Goal: Task Accomplishment & Management: Manage account settings

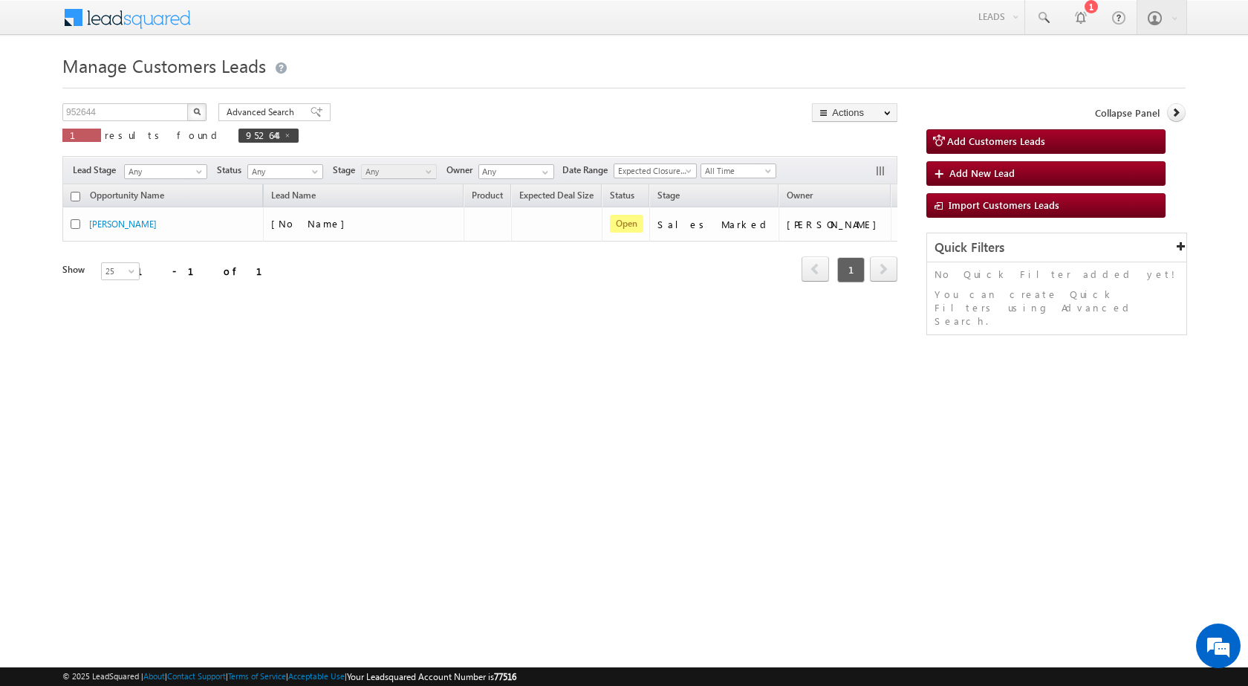
click at [284, 137] on span at bounding box center [287, 135] width 7 height 7
type input "Search Customers Leads"
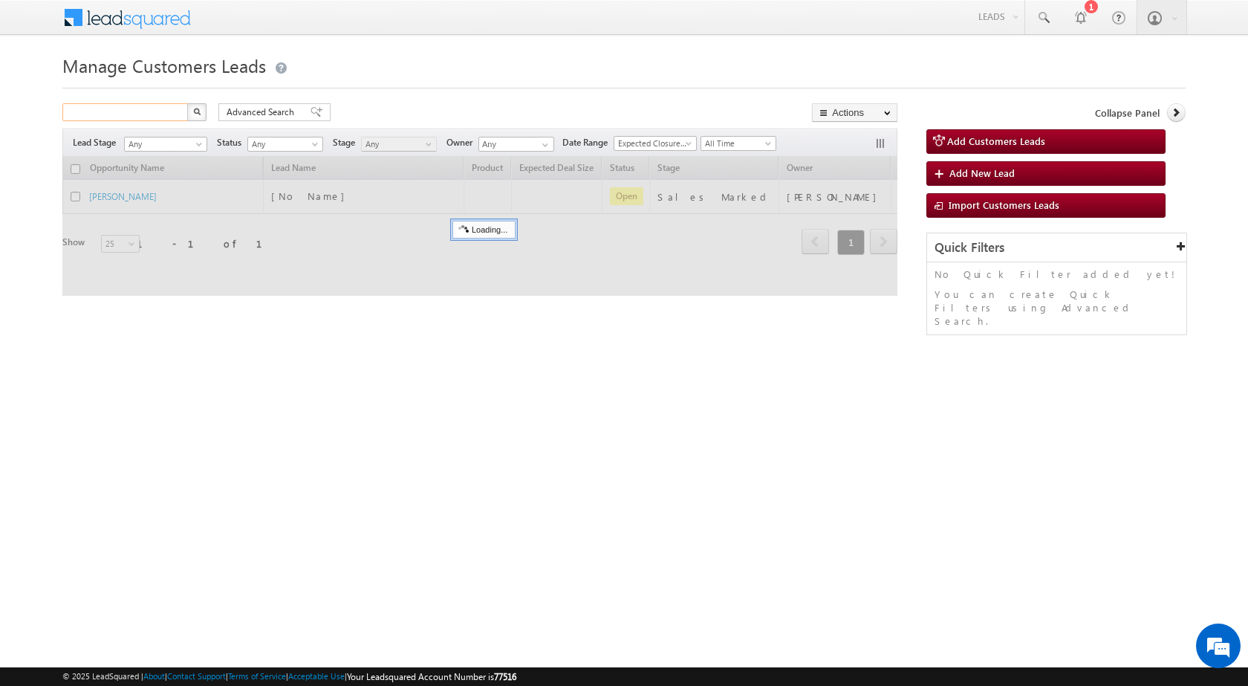
click at [142, 114] on input "text" at bounding box center [125, 112] width 127 height 18
paste input "956910"
type input "956910"
click at [198, 108] on img "button" at bounding box center [196, 111] width 7 height 7
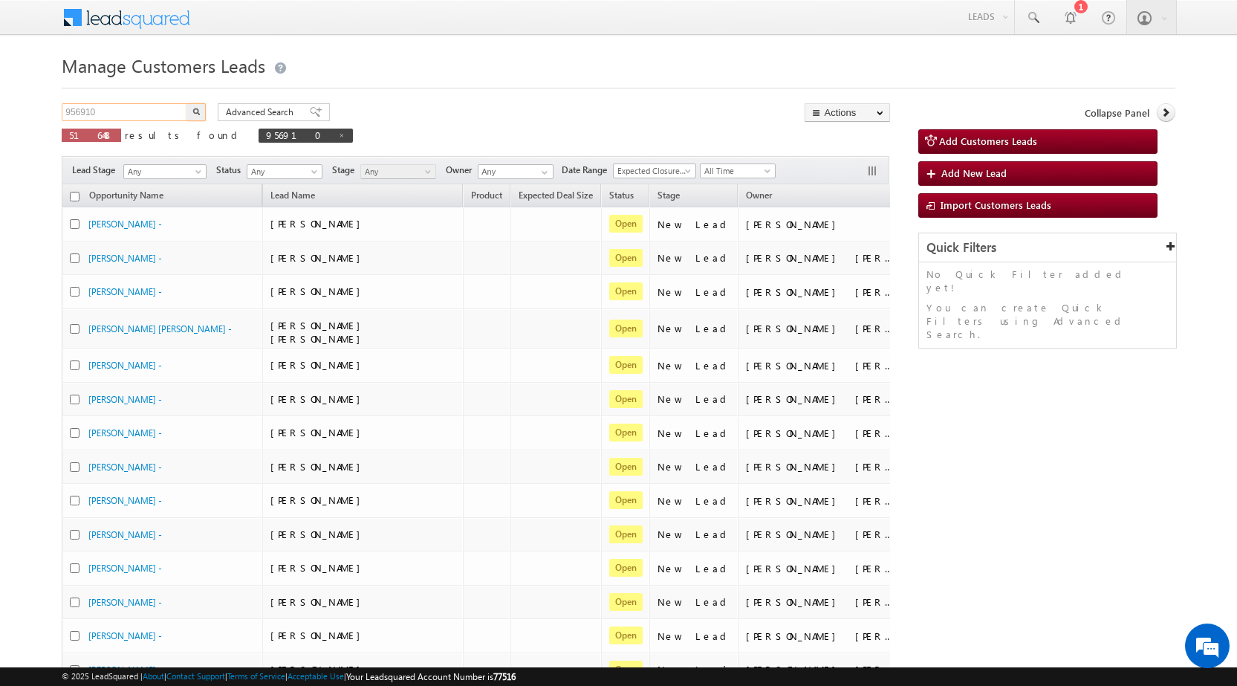
click at [158, 111] on input "956910" at bounding box center [125, 112] width 127 height 18
click at [187, 103] on button "button" at bounding box center [196, 112] width 19 height 18
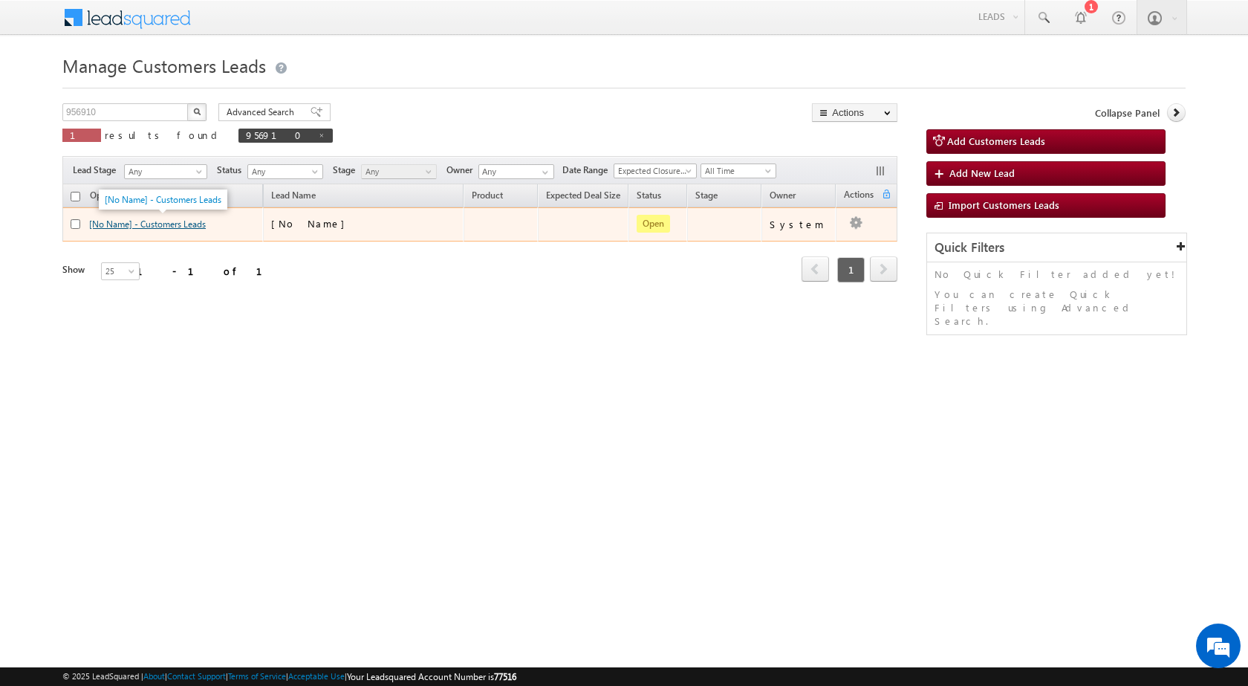
click at [169, 225] on link "[No Name] - Customers Leads" at bounding box center [147, 223] width 117 height 11
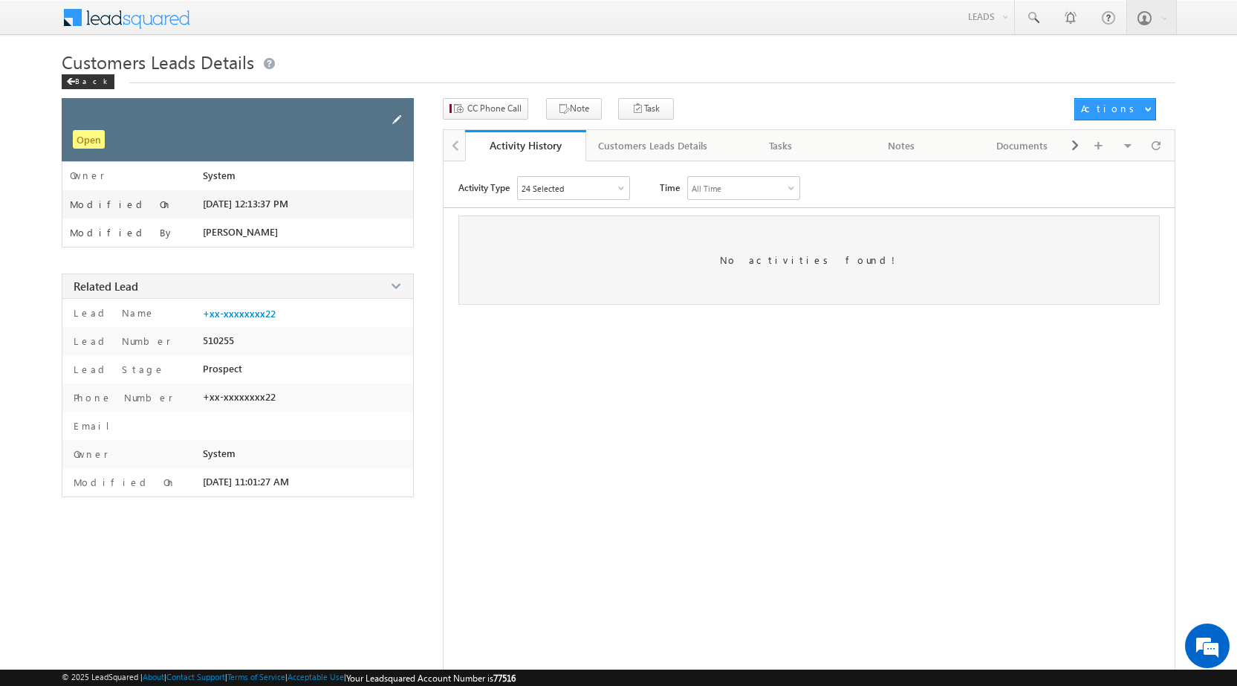
click at [395, 115] on span at bounding box center [397, 119] width 16 height 16
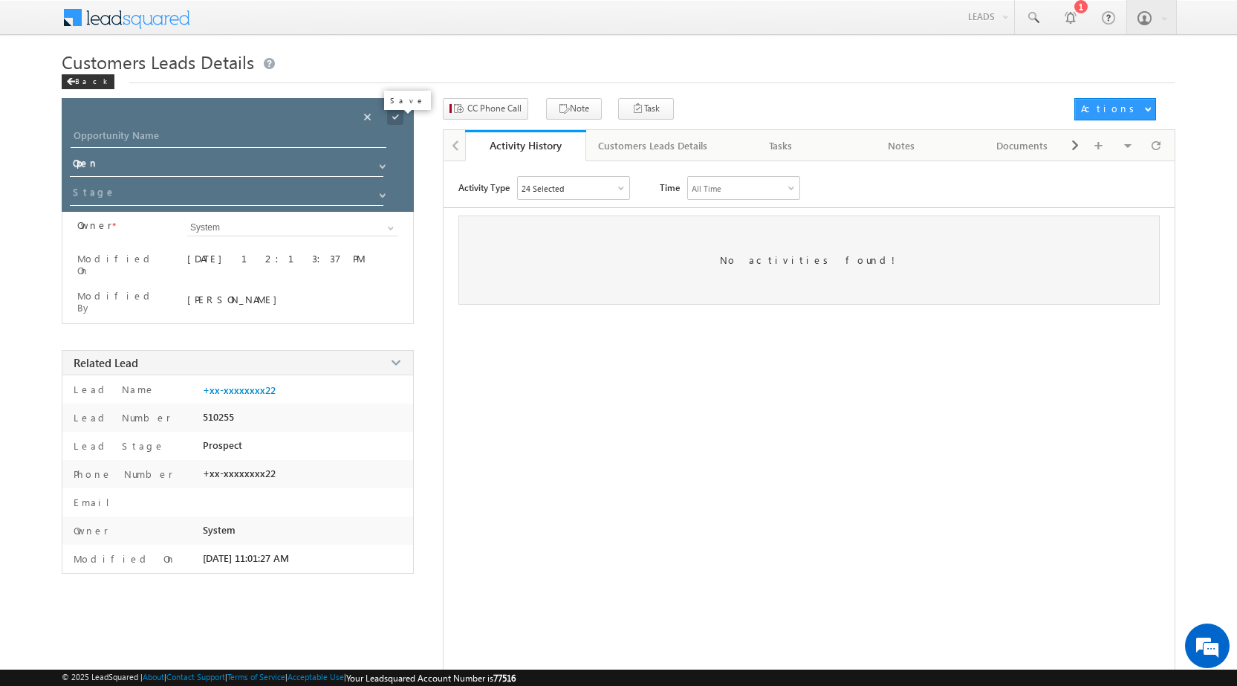
click at [395, 115] on span at bounding box center [395, 116] width 16 height 16
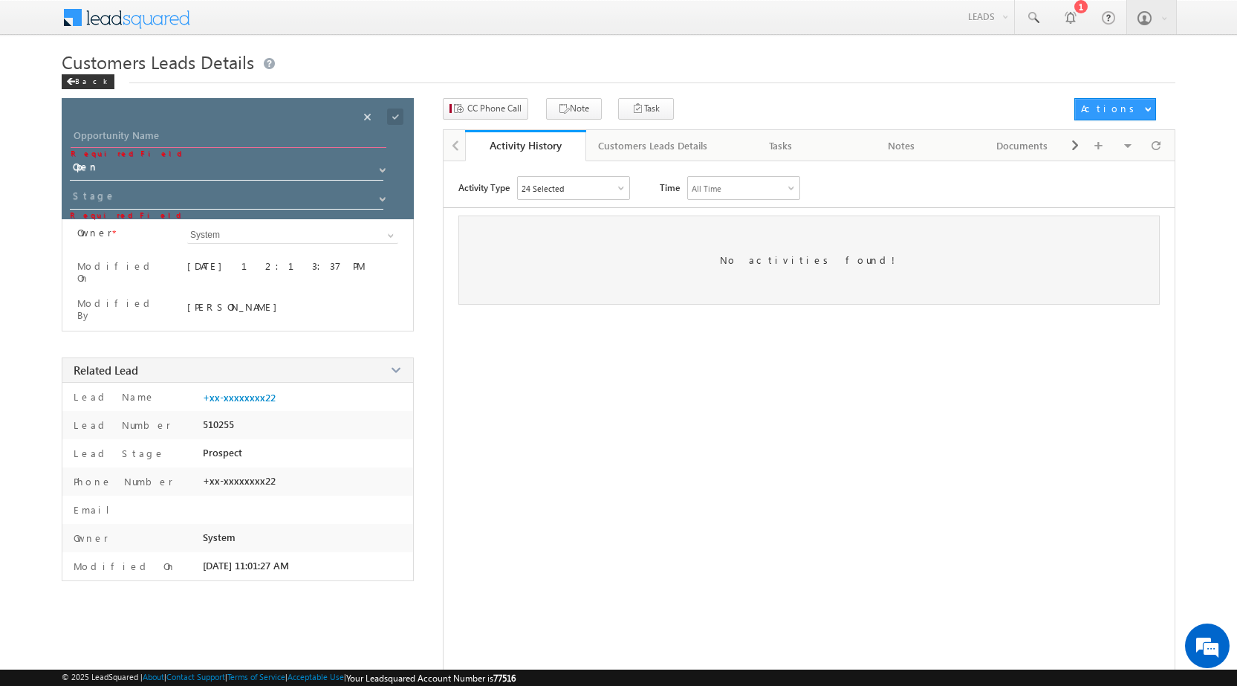
click at [208, 140] on input "Opportunity Name" at bounding box center [229, 137] width 316 height 21
paste input "Narayan Swaroop Shrivastava"
type input "Narayan Swaroop Shrivastava"
click at [280, 210] on input at bounding box center [227, 199] width 315 height 24
click at [276, 216] on link "Sales Marked" at bounding box center [227, 218] width 315 height 17
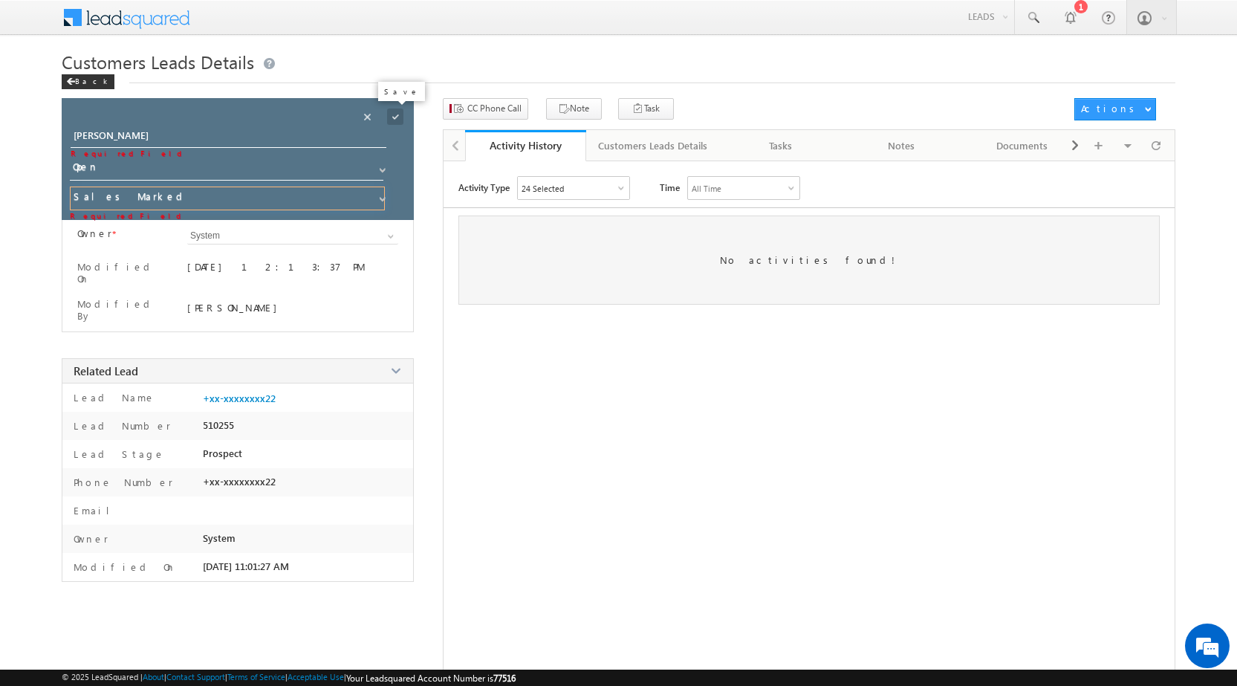
type input "Sales Marked"
click at [395, 118] on span at bounding box center [395, 116] width 16 height 16
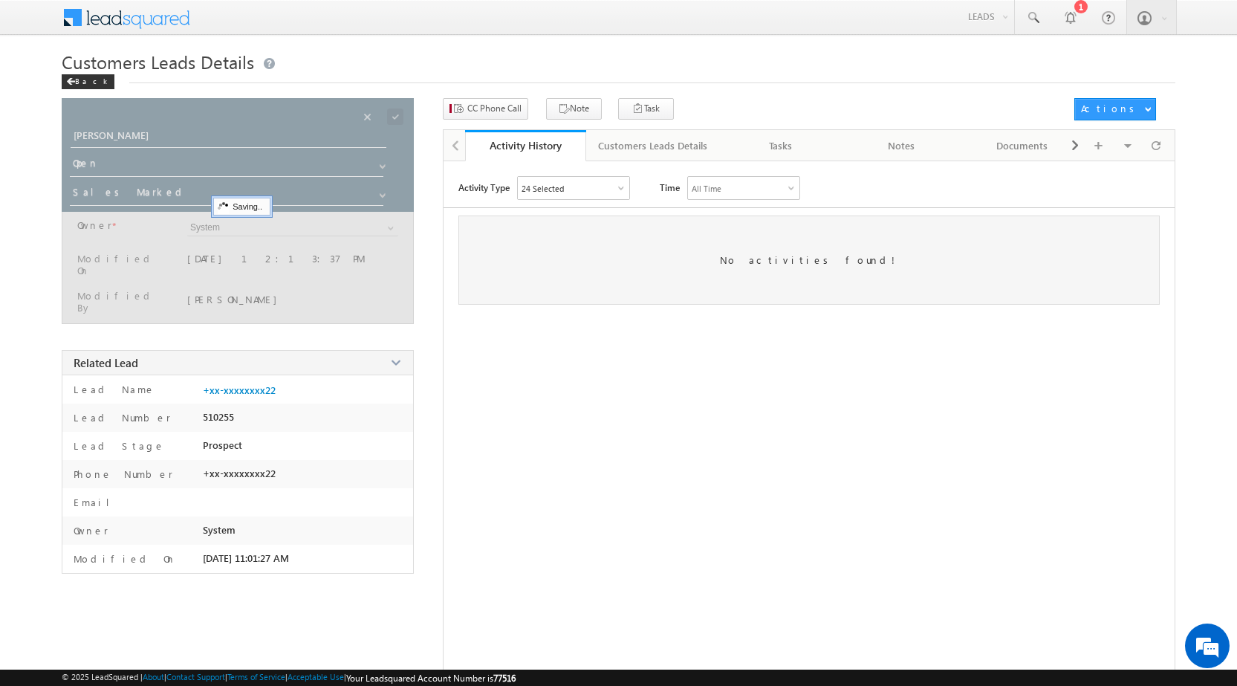
click at [537, 366] on div "Activity Type 24 Selected Select All Other Activities 17 Owner Changed Status C…" at bounding box center [809, 436] width 731 height 520
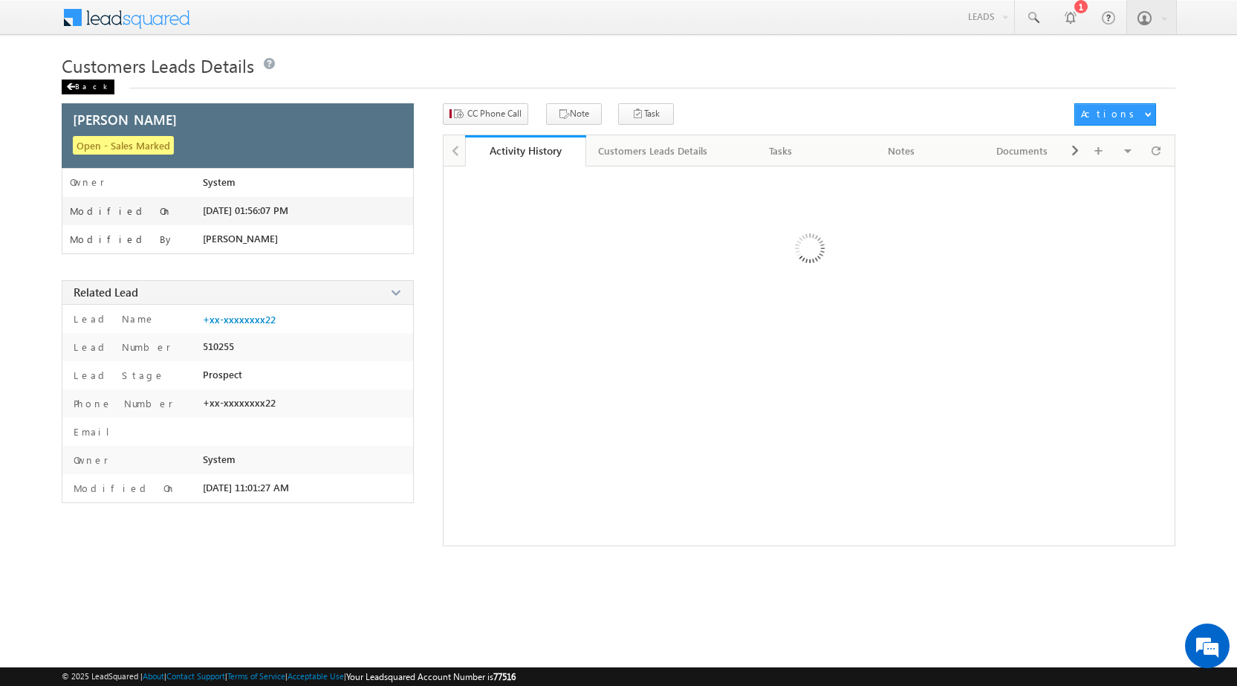
click at [87, 80] on div "Back" at bounding box center [88, 87] width 53 height 15
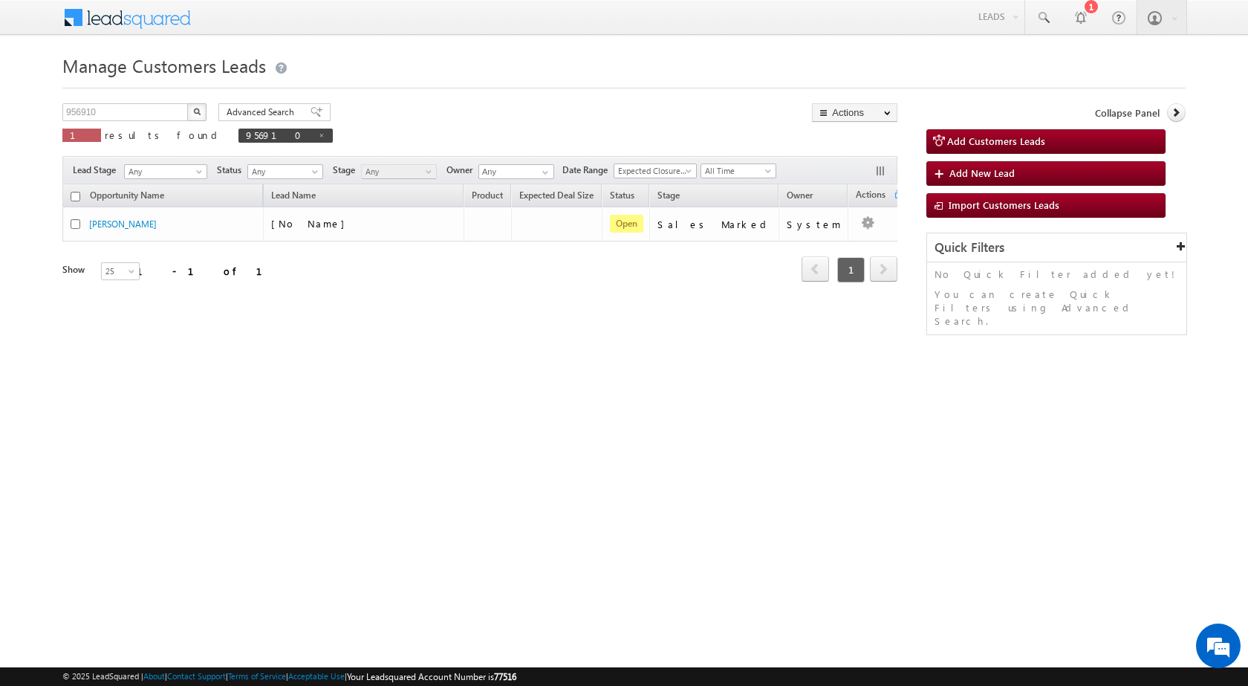
click at [255, 328] on div "Manage Customers Leads 956910 X 1 results found 956910 Advanced Search Advanced…" at bounding box center [624, 236] width 1124 height 372
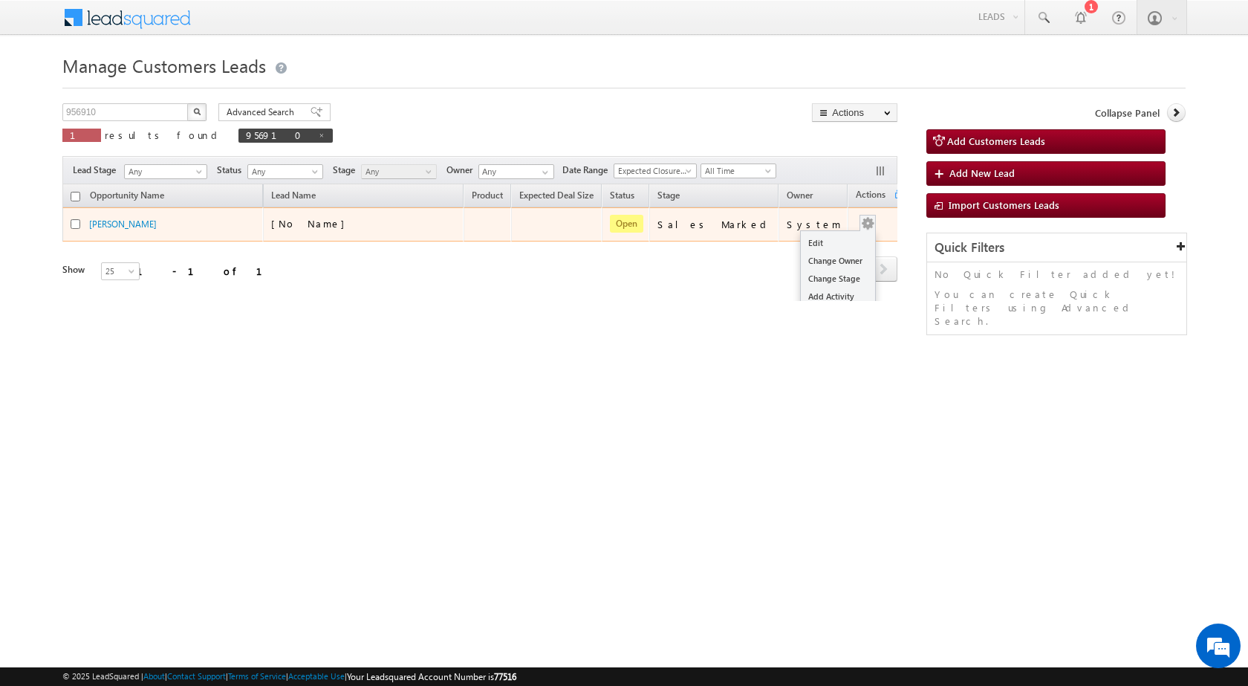
click at [861, 224] on button "button" at bounding box center [868, 223] width 15 height 15
click at [841, 238] on link "Edit" at bounding box center [838, 243] width 74 height 18
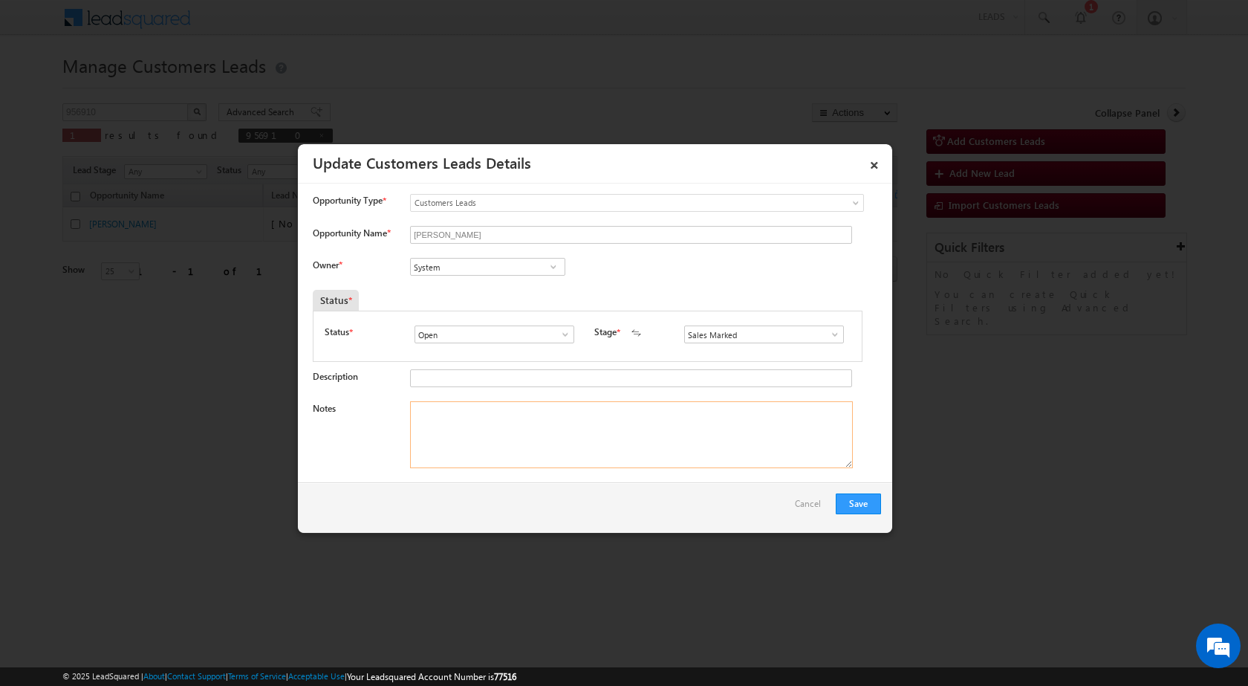
click at [467, 431] on textarea "Notes" at bounding box center [631, 434] width 443 height 67
paste textarea "Mobile no - 9414133822 / Name - Narayan Swaroop Shrivastava / Renovation / Lv -…"
type textarea "Mobile no - 9414133822 / Name - Narayan Swaroop Shrivastava / Renovation / Lv -…"
click at [558, 551] on div at bounding box center [624, 343] width 1248 height 686
click at [452, 266] on input "System" at bounding box center [487, 267] width 155 height 18
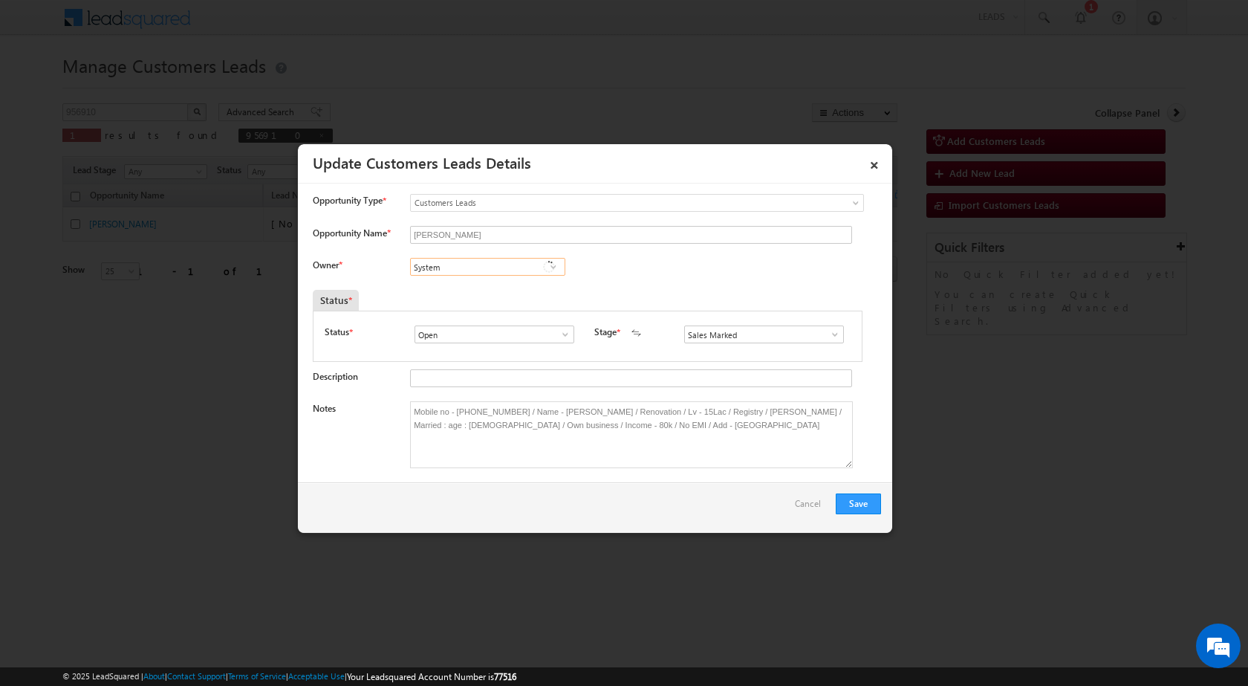
paste input "moolchand.sharma1@sgrlimited.in"
click at [456, 291] on span "moolchand.sharma1@sgrlimited.in" at bounding box center [483, 296] width 134 height 11
type input "Mool Chand Sharma"
click at [861, 502] on button "Save" at bounding box center [858, 503] width 45 height 21
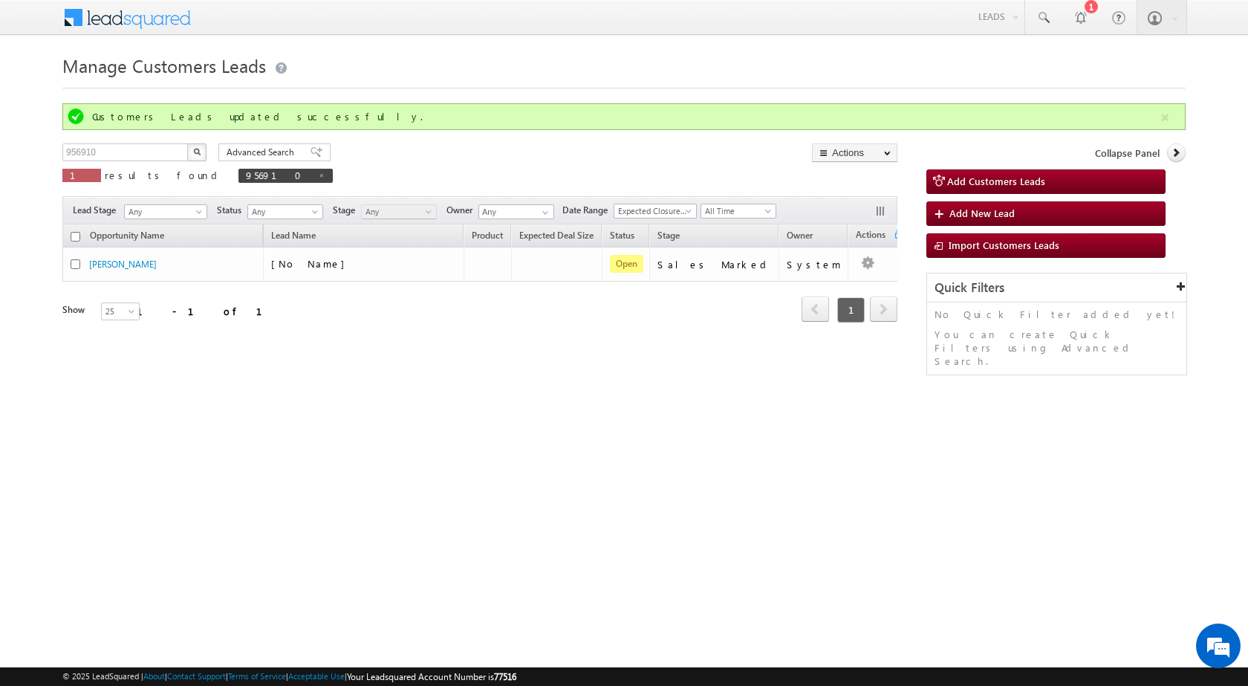
click at [609, 459] on html "Menu Surbhi Dhadve sitar a5@ks erve." at bounding box center [624, 229] width 1248 height 459
